Goal: Task Accomplishment & Management: Use online tool/utility

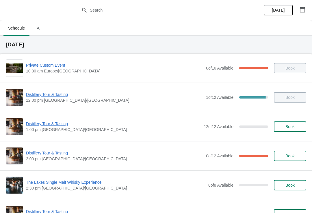
click at [50, 154] on span "Distillery Tour & Tasting" at bounding box center [114, 153] width 177 height 6
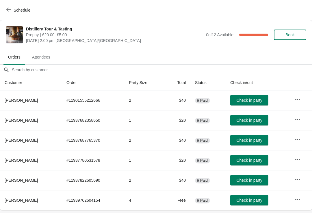
click at [254, 198] on span "Check in party" at bounding box center [249, 199] width 26 height 5
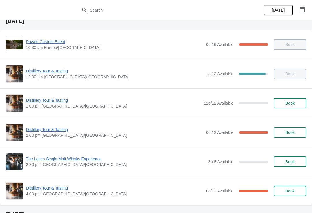
scroll to position [26, 0]
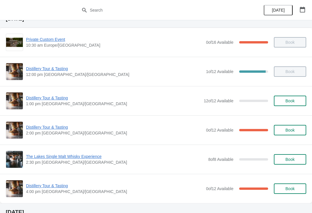
click at [54, 185] on span "Distillery Tour & Tasting" at bounding box center [114, 185] width 177 height 6
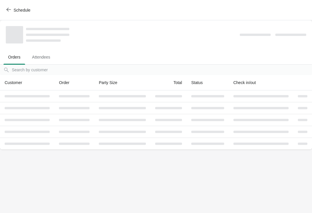
scroll to position [0, 0]
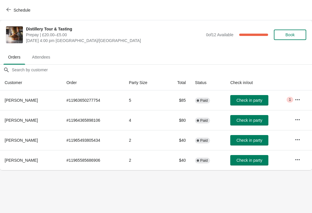
click at [43, 53] on span "Attendees" at bounding box center [40, 57] width 27 height 10
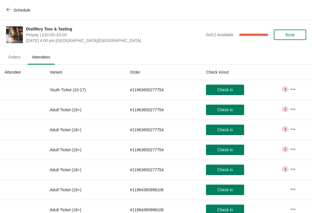
scroll to position [-1, 0]
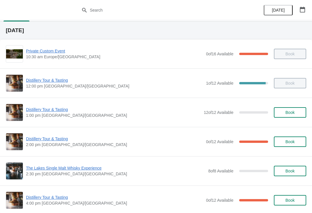
scroll to position [24, 0]
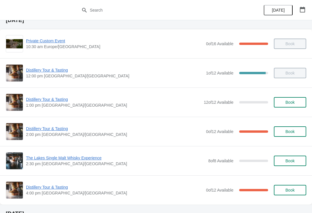
click at [50, 131] on span "Distillery Tour & Tasting" at bounding box center [114, 128] width 177 height 6
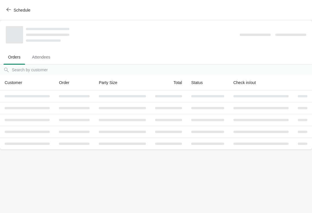
scroll to position [0, 0]
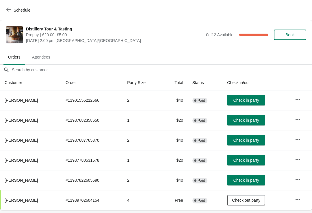
click at [248, 143] on button "Check in party" at bounding box center [246, 140] width 38 height 10
click at [247, 120] on span "Check in party" at bounding box center [247, 120] width 26 height 5
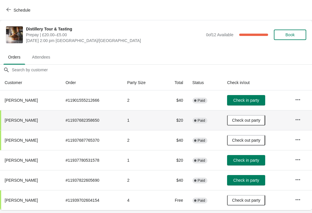
click at [253, 181] on span "Check in party" at bounding box center [247, 180] width 26 height 5
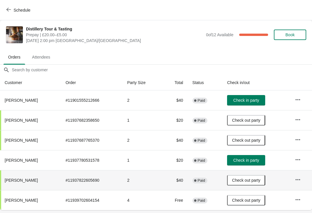
click at [253, 165] on button "Check in party" at bounding box center [246, 160] width 38 height 10
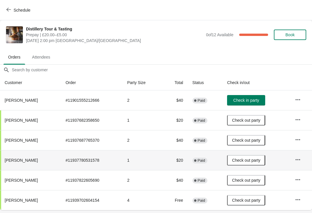
click at [10, 12] on span "button" at bounding box center [8, 9] width 5 height 5
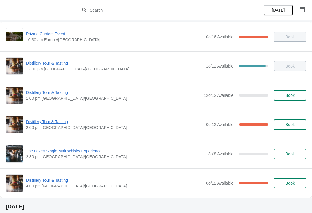
scroll to position [31, 0]
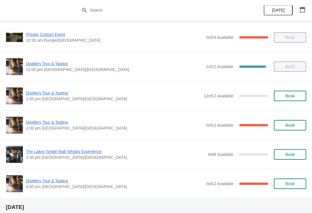
click at [42, 124] on span "Distillery Tour & Tasting" at bounding box center [114, 122] width 177 height 6
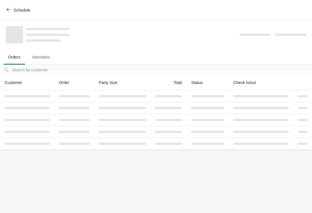
scroll to position [0, 0]
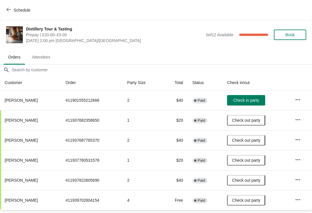
click at [256, 101] on span "Check in party" at bounding box center [247, 100] width 26 height 5
